Goal: Transaction & Acquisition: Subscribe to service/newsletter

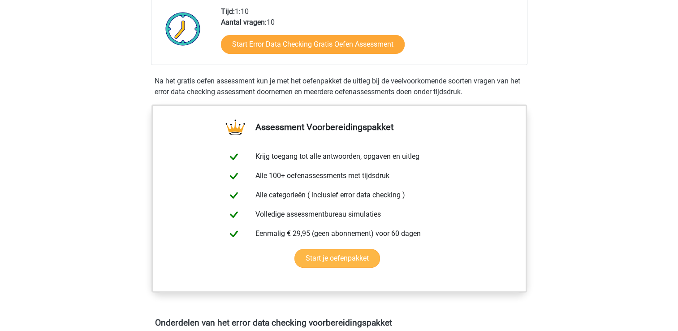
scroll to position [220, 0]
click at [358, 254] on link "Start je oefenpakket" at bounding box center [337, 258] width 86 height 19
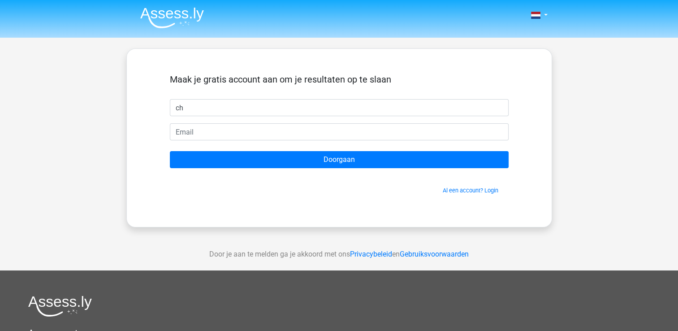
type input "c"
type input "[PERSON_NAME]"
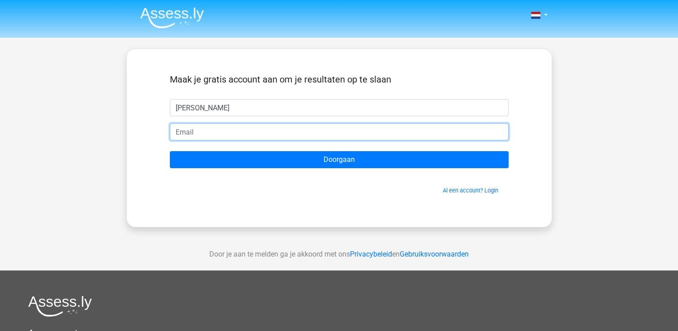
click at [294, 139] on input "email" at bounding box center [339, 131] width 339 height 17
type input "[EMAIL_ADDRESS][DOMAIN_NAME]"
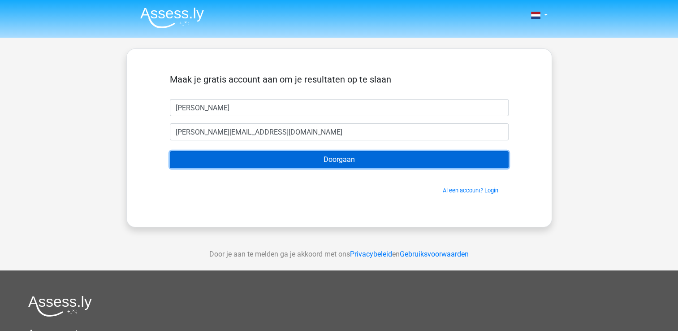
click at [351, 161] on input "Doorgaan" at bounding box center [339, 159] width 339 height 17
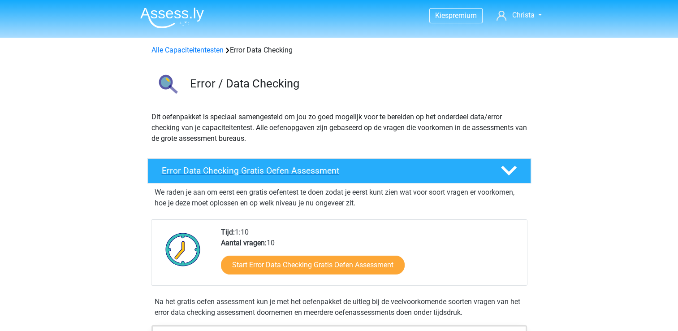
click at [294, 171] on h4 "Error Data Checking Gratis Oefen Assessment" at bounding box center [324, 170] width 324 height 10
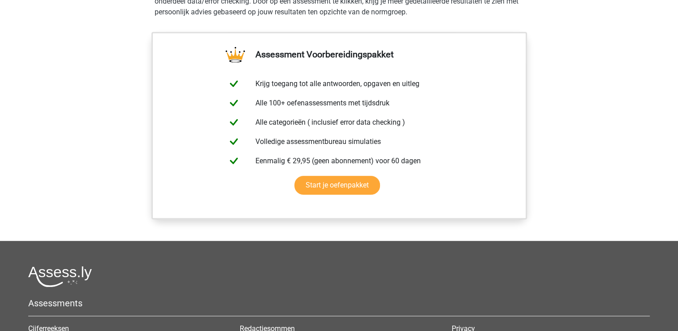
scroll to position [533, 0]
click at [329, 182] on link "Start je oefenpakket" at bounding box center [337, 184] width 86 height 19
